Goal: Task Accomplishment & Management: Complete application form

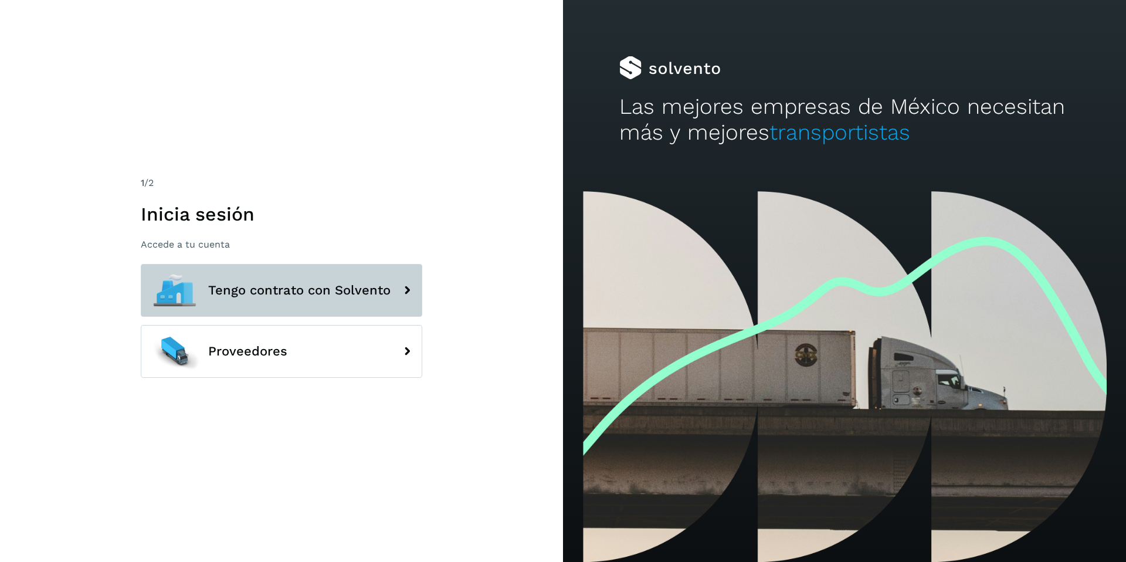
click at [243, 293] on span "Tengo contrato con Solvento" at bounding box center [299, 290] width 182 height 14
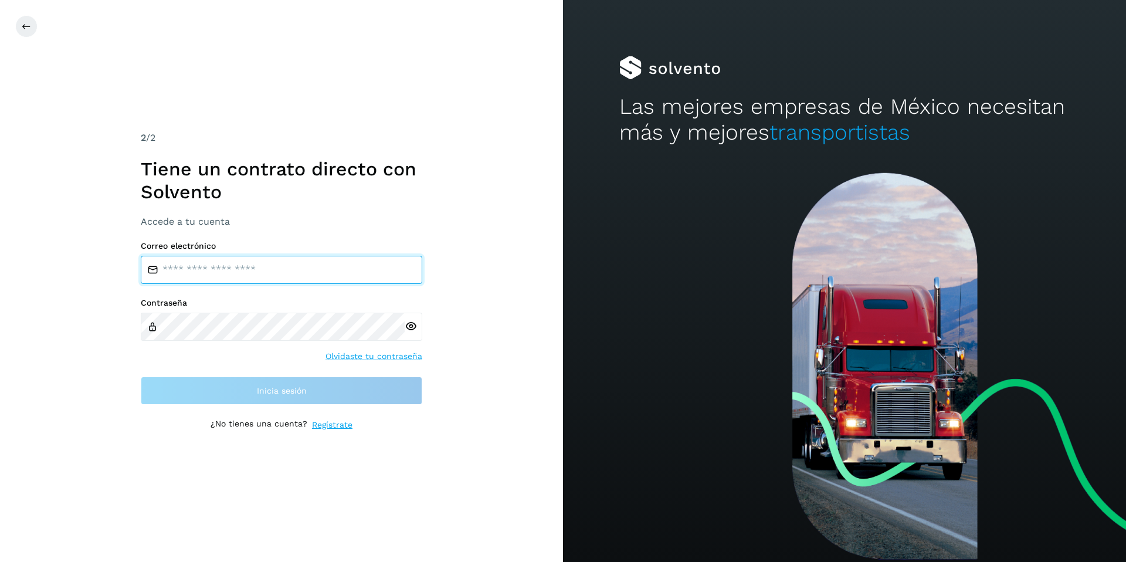
click at [263, 270] on input "email" at bounding box center [281, 270] width 281 height 28
type input "**********"
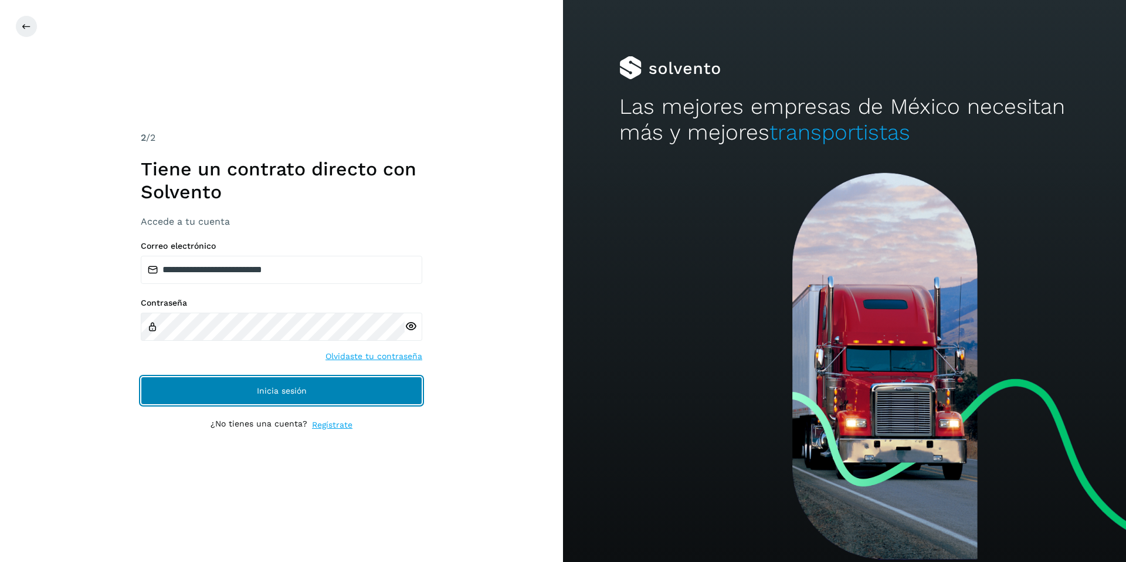
click at [240, 390] on button "Inicia sesión" at bounding box center [281, 390] width 281 height 28
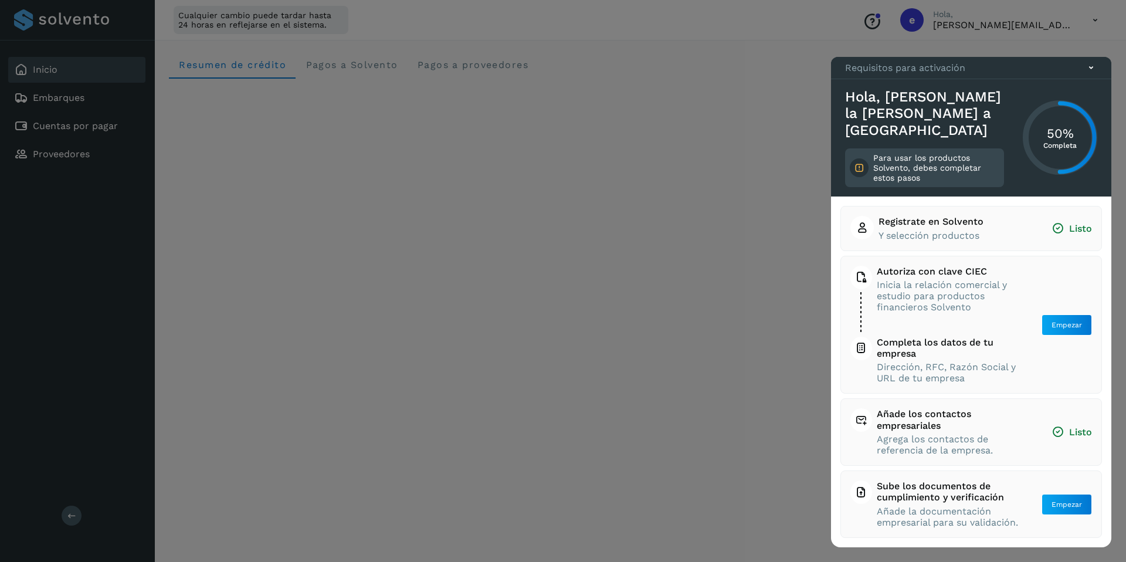
click at [1091, 74] on icon at bounding box center [1091, 68] width 12 height 12
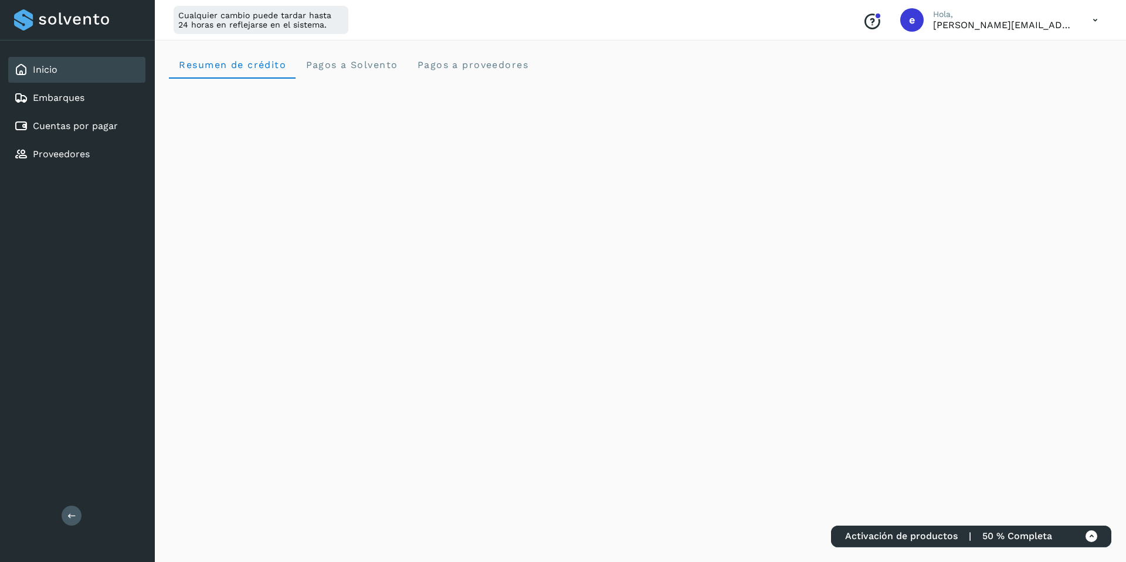
click at [1094, 20] on icon at bounding box center [1095, 20] width 24 height 24
click at [1036, 73] on div "Cerrar sesión" at bounding box center [1037, 75] width 140 height 22
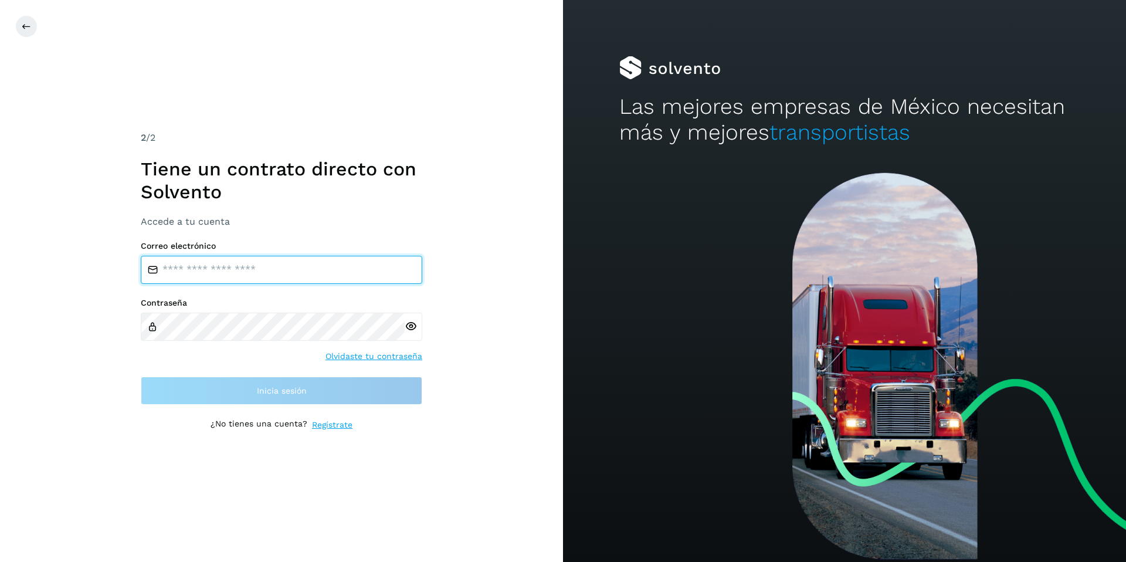
click at [276, 274] on input "email" at bounding box center [281, 270] width 281 height 28
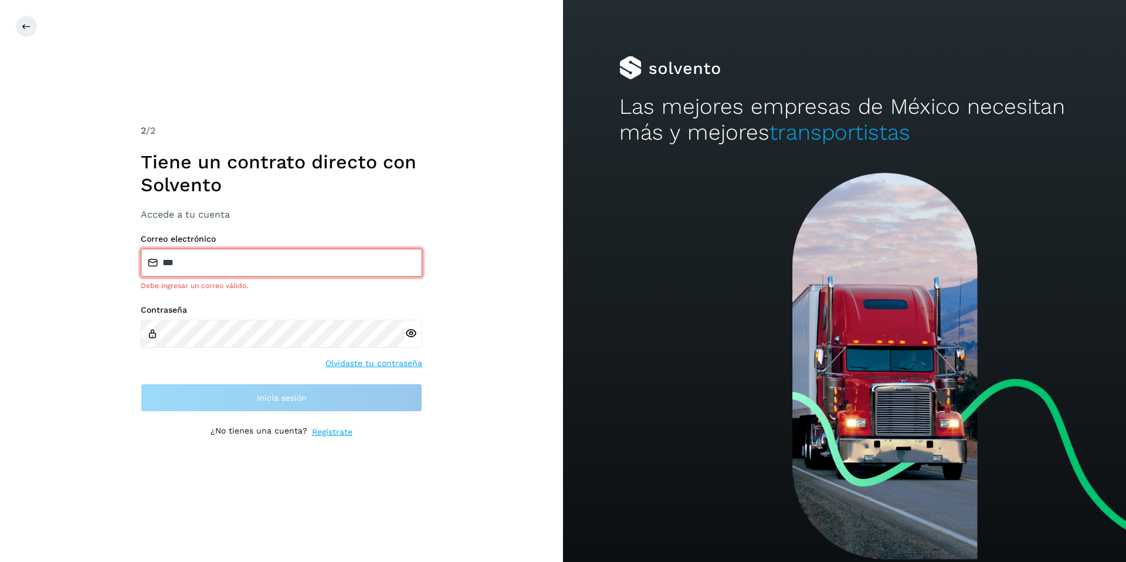
type input "**********"
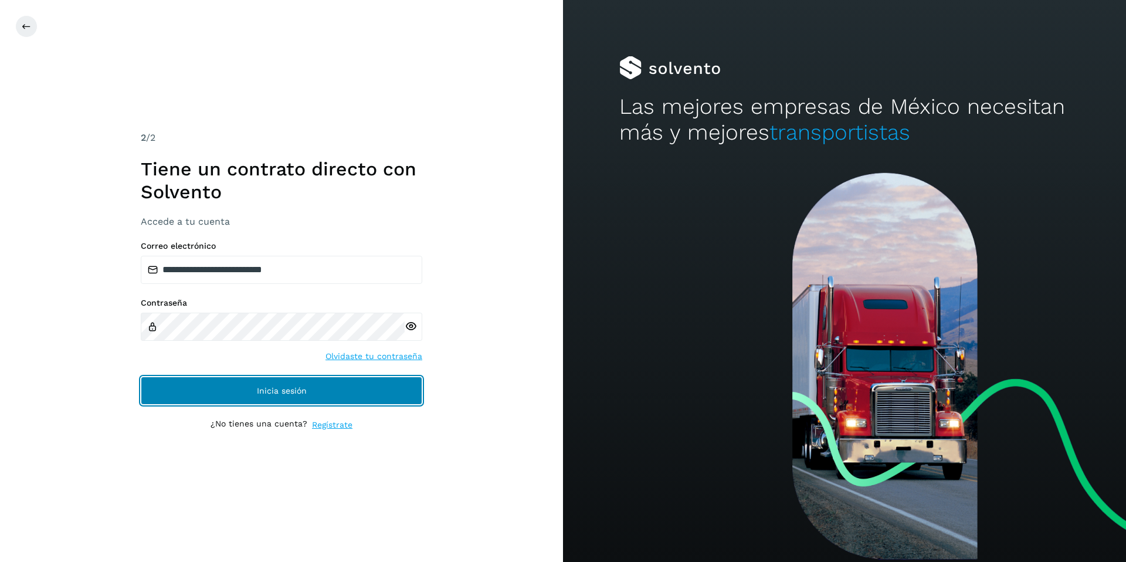
click at [308, 393] on button "Inicia sesión" at bounding box center [281, 390] width 281 height 28
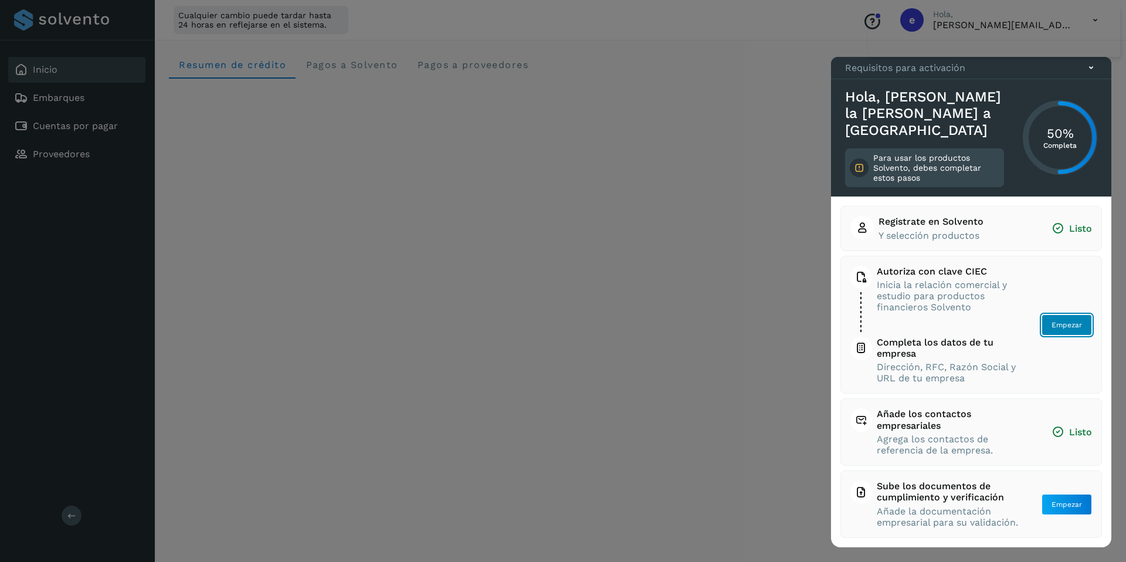
click at [1066, 325] on span "Empezar" at bounding box center [1066, 324] width 30 height 11
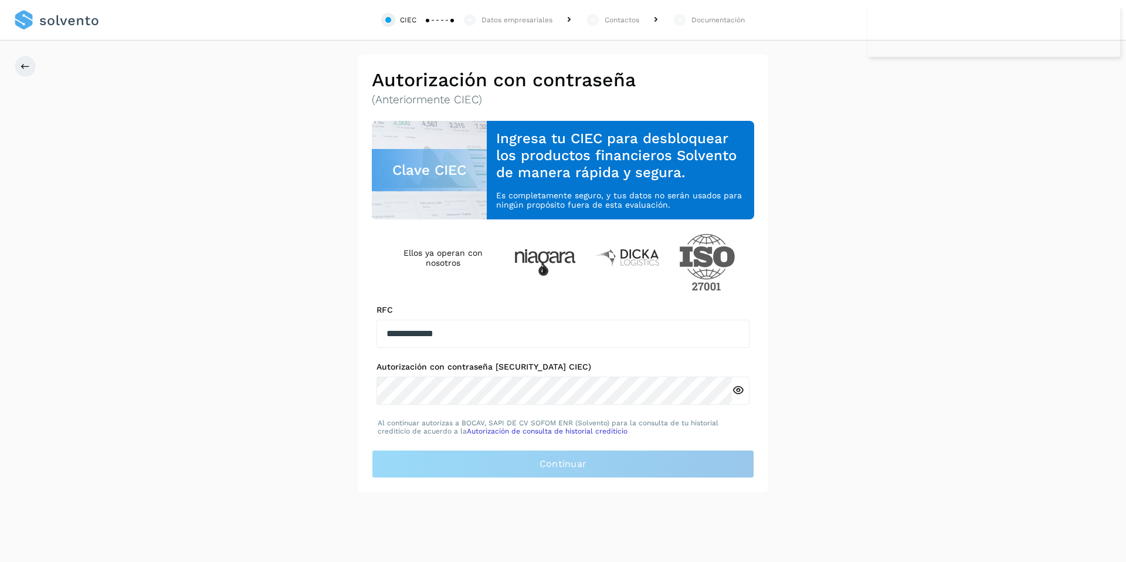
click at [1029, 182] on div "**********" at bounding box center [563, 273] width 1126 height 437
click at [9, 69] on div "**********" at bounding box center [563, 273] width 1126 height 437
click at [28, 69] on icon at bounding box center [25, 66] width 9 height 9
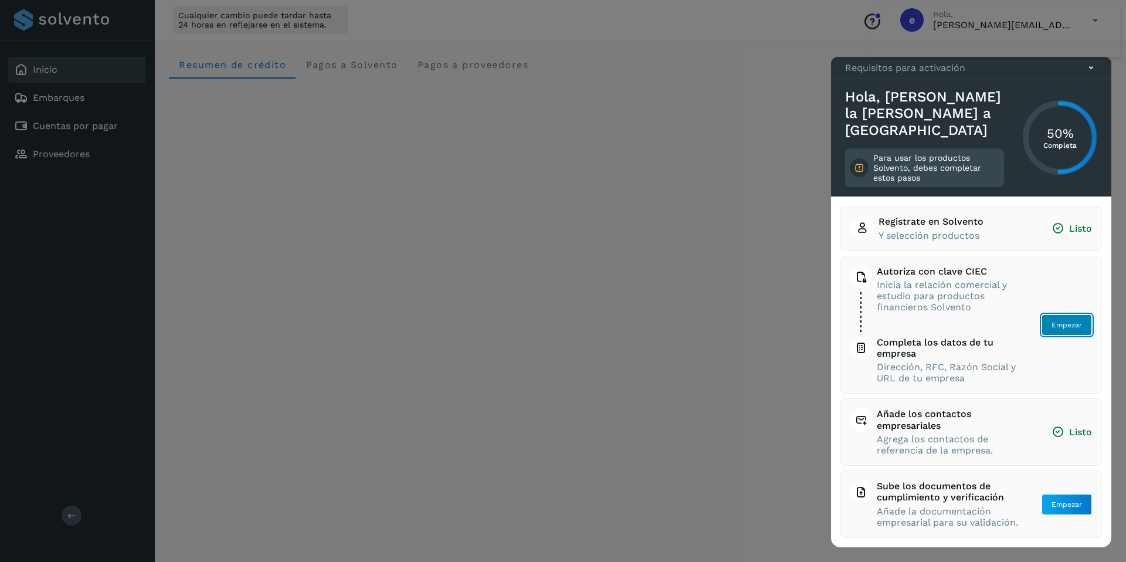
click at [1062, 327] on span "Empezar" at bounding box center [1066, 324] width 30 height 11
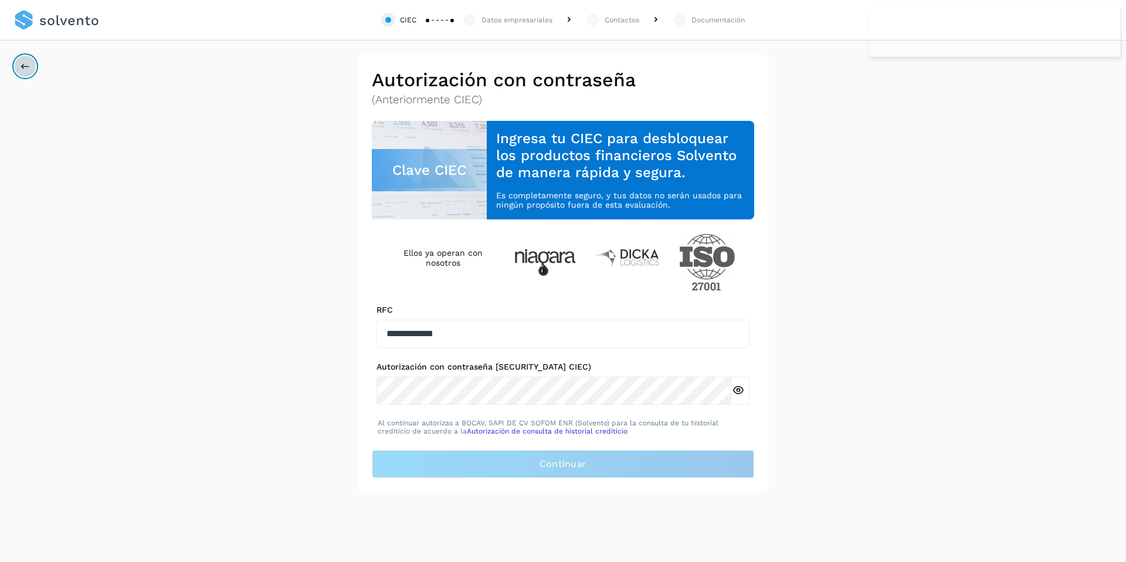
click at [26, 70] on icon at bounding box center [25, 66] width 9 height 9
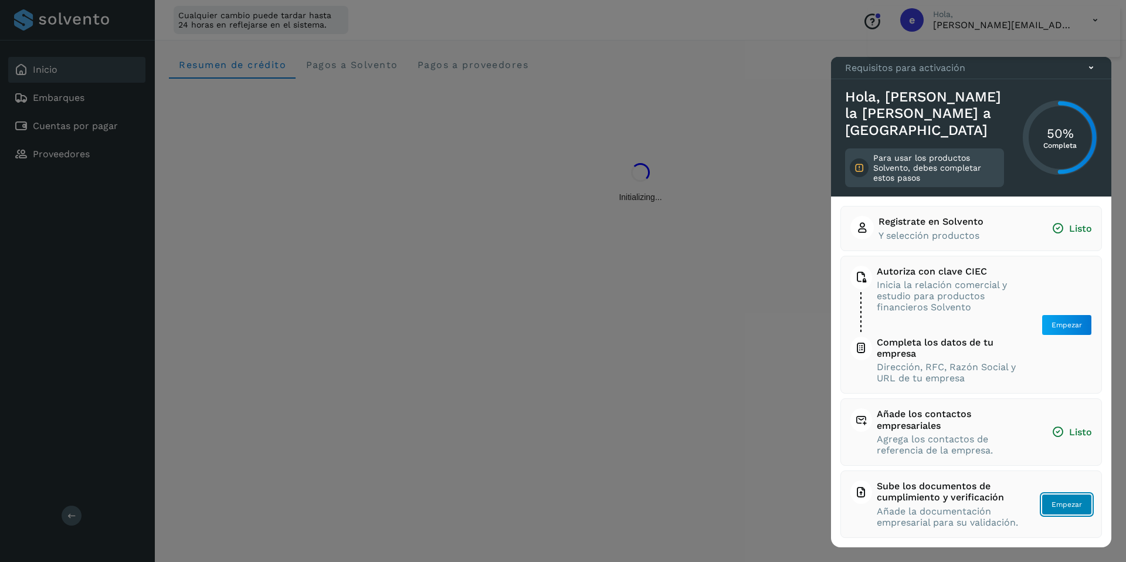
click at [1066, 505] on span "Empezar" at bounding box center [1066, 504] width 30 height 11
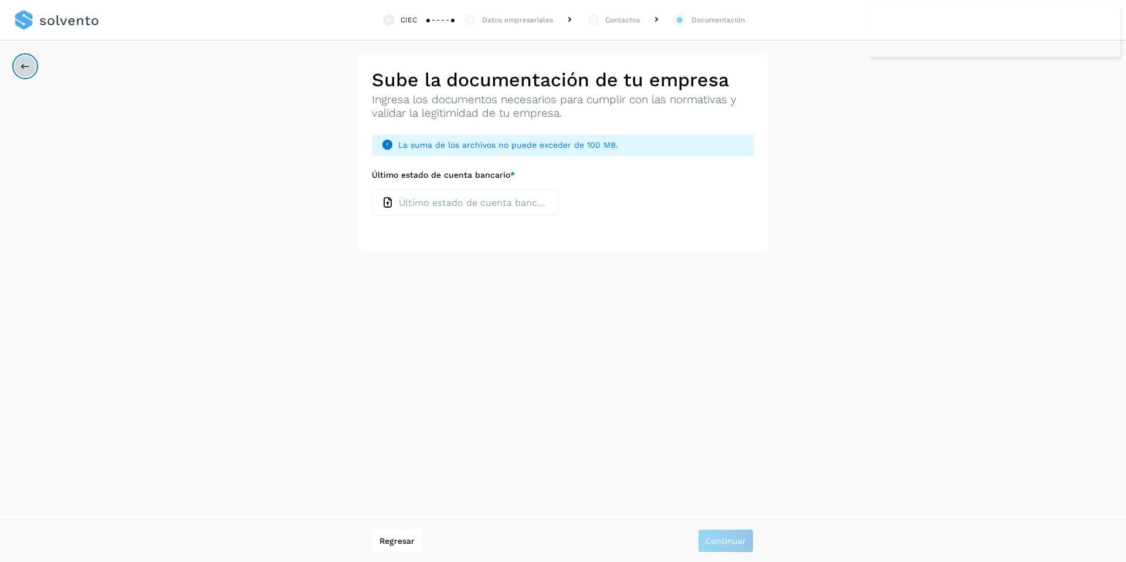
click at [21, 71] on button at bounding box center [25, 66] width 22 height 22
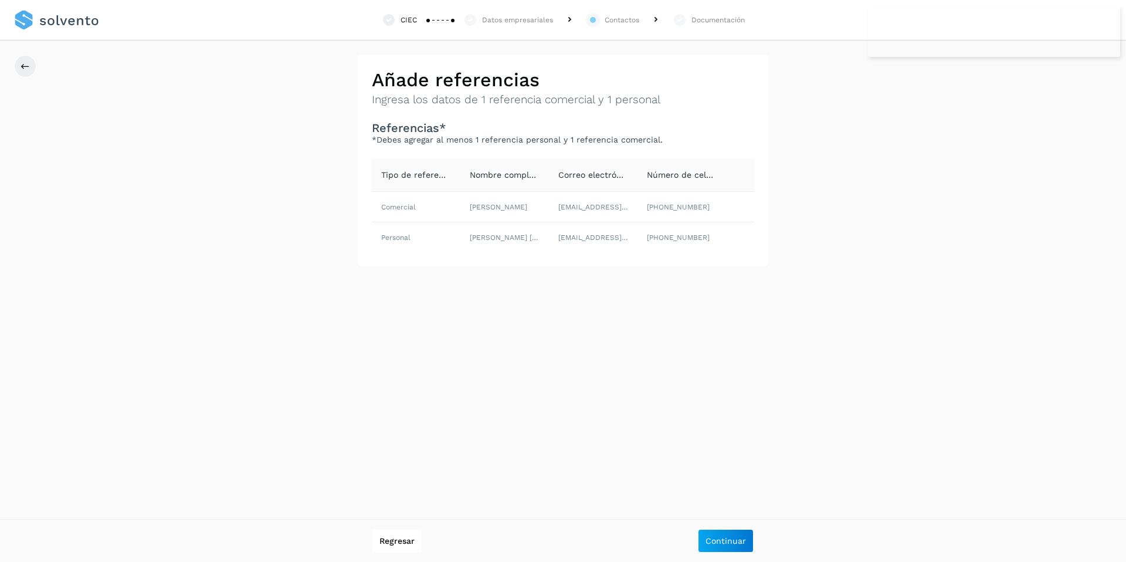
click at [77, 26] on link at bounding box center [56, 20] width 85 height 40
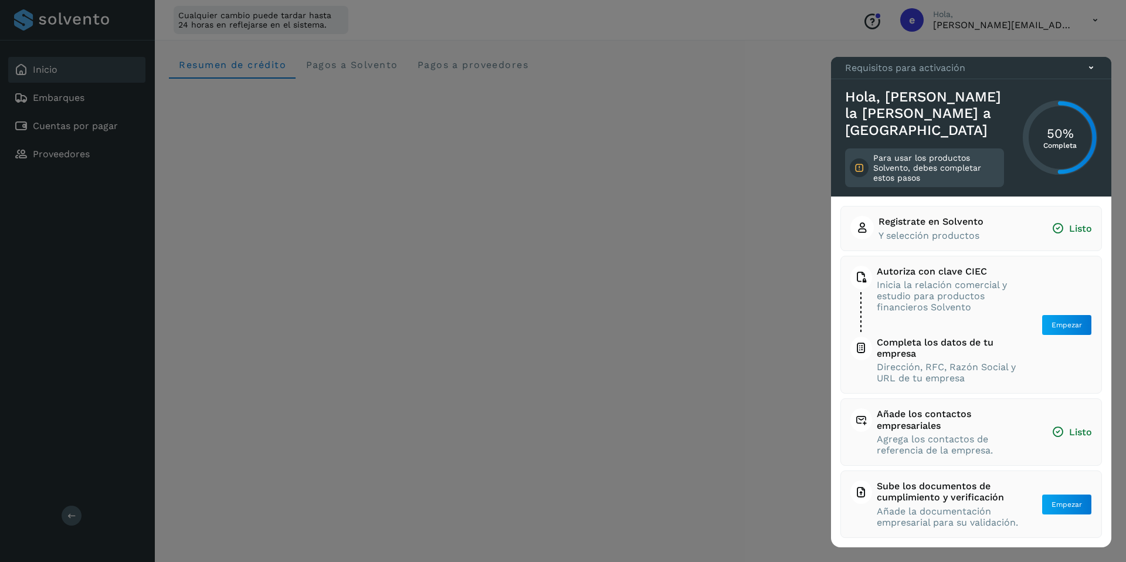
click at [1092, 74] on icon at bounding box center [1091, 68] width 12 height 12
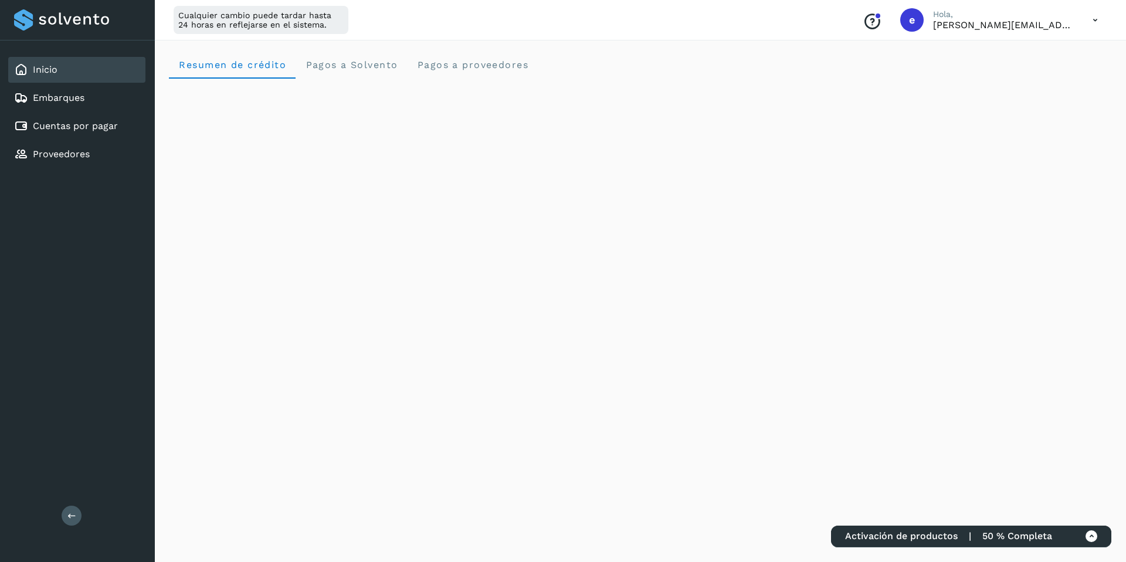
click at [1088, 19] on icon at bounding box center [1095, 20] width 24 height 24
click at [1058, 69] on div "Cerrar sesión" at bounding box center [1037, 75] width 140 height 22
